Goal: Navigation & Orientation: Understand site structure

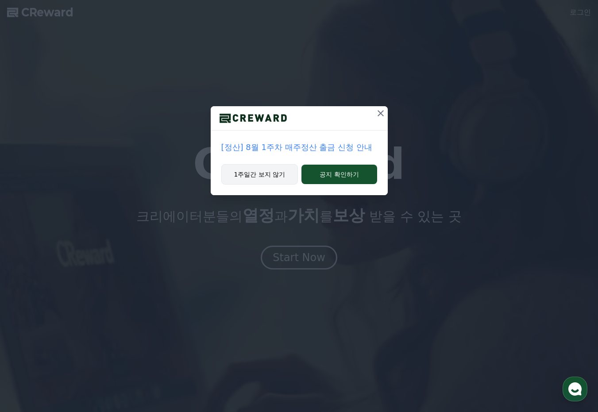
click at [276, 181] on button "1주일간 보지 않기" at bounding box center [259, 174] width 77 height 20
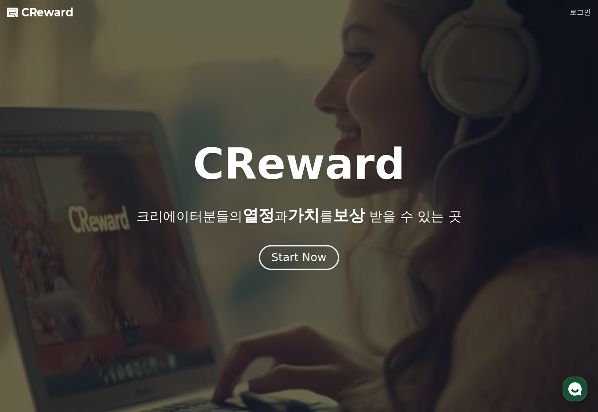
click at [310, 259] on div "Start Now" at bounding box center [298, 257] width 55 height 15
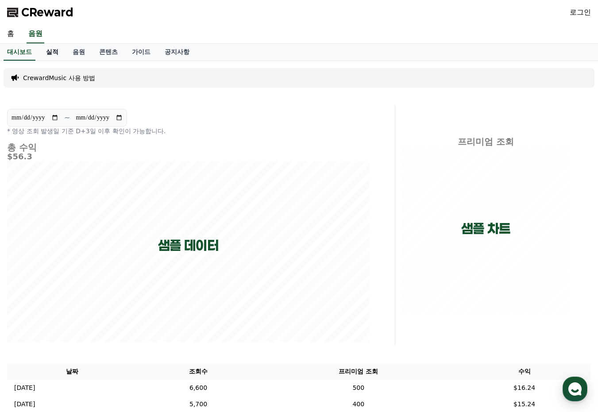
click at [55, 53] on link "실적" at bounding box center [52, 52] width 27 height 17
click at [80, 53] on link "음원" at bounding box center [78, 52] width 27 height 17
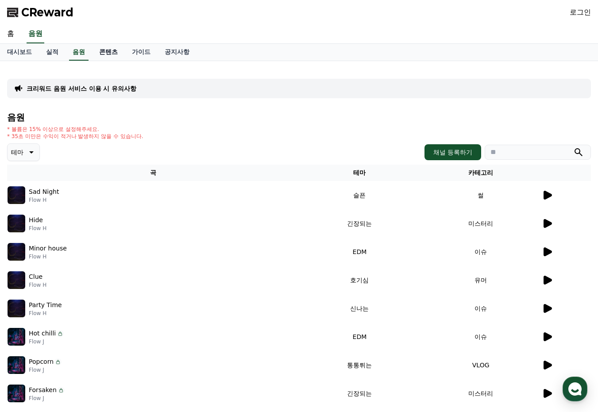
click at [114, 55] on link "콘텐츠" at bounding box center [108, 52] width 33 height 17
click at [136, 55] on link "가이드" at bounding box center [141, 52] width 33 height 17
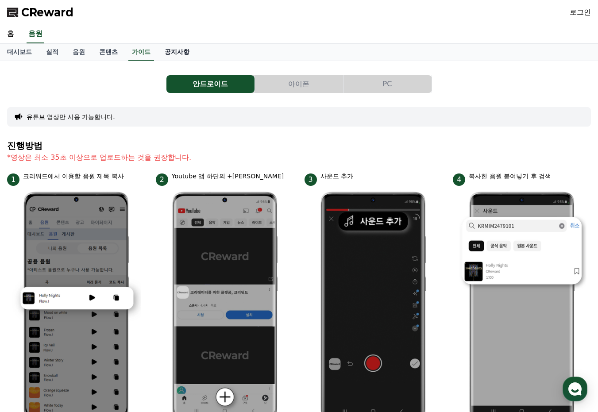
click at [179, 51] on link "공지사항" at bounding box center [177, 52] width 39 height 17
